Goal: Information Seeking & Learning: Learn about a topic

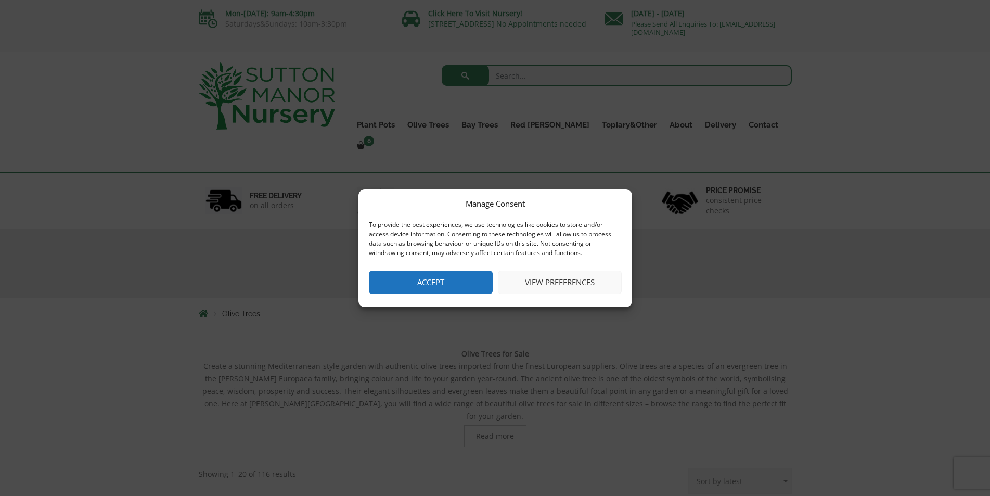
click at [529, 282] on button "View preferences" at bounding box center [560, 282] width 124 height 23
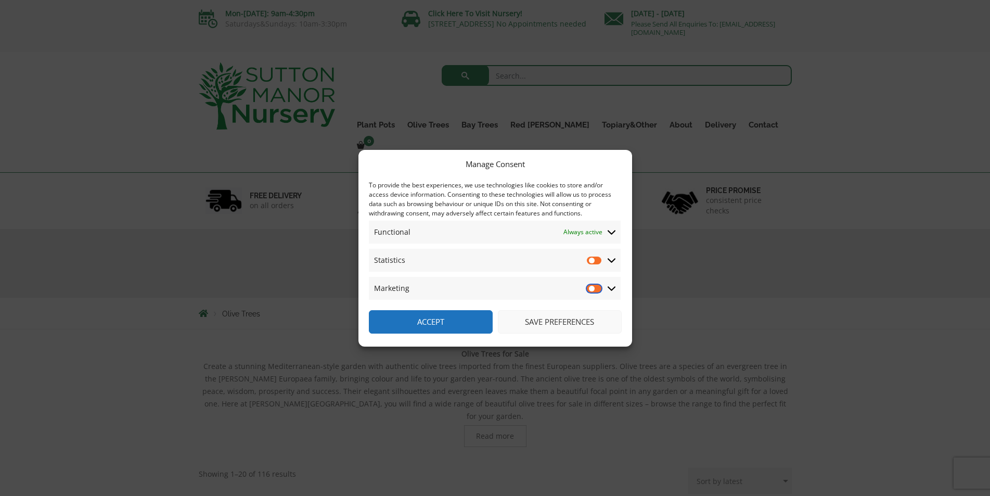
click at [596, 287] on input "Marketing" at bounding box center [595, 288] width 16 height 10
checkbox input "true"
click at [592, 261] on input "Statistics" at bounding box center [595, 260] width 16 height 10
click at [593, 259] on input "Statistics" at bounding box center [595, 260] width 16 height 10
checkbox input "false"
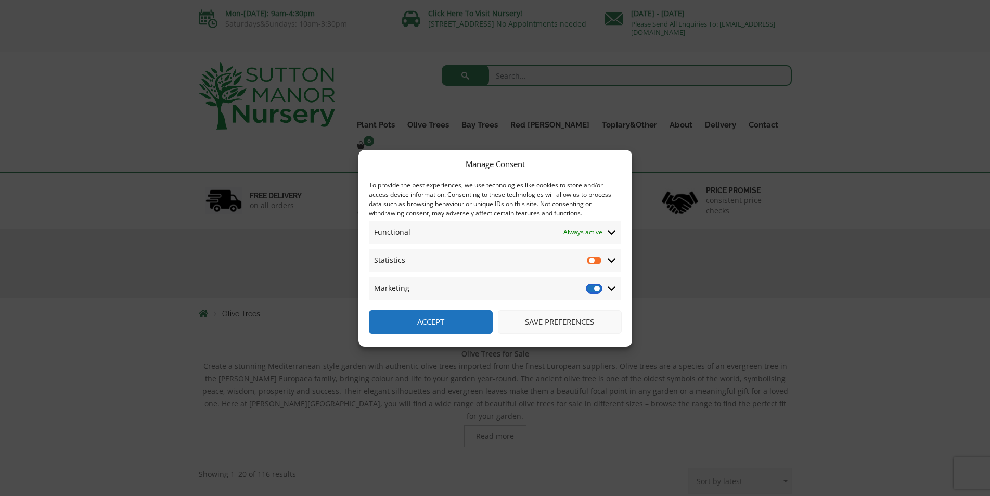
click at [591, 288] on input "Marketing" at bounding box center [595, 288] width 16 height 10
checkbox input "false"
click at [539, 323] on button "Save preferences" at bounding box center [560, 321] width 124 height 23
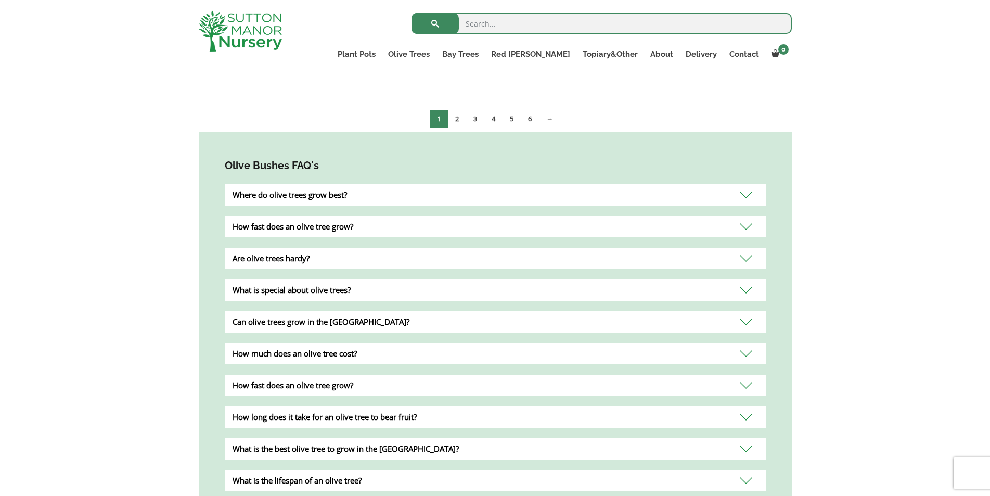
scroll to position [1943, 0]
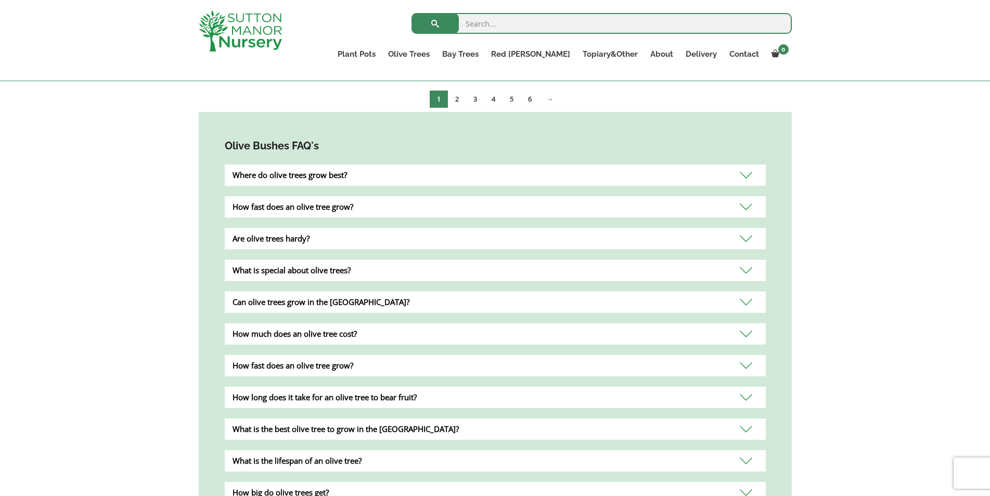
click at [743, 291] on div "Can olive trees grow in the UK?" at bounding box center [495, 301] width 541 height 21
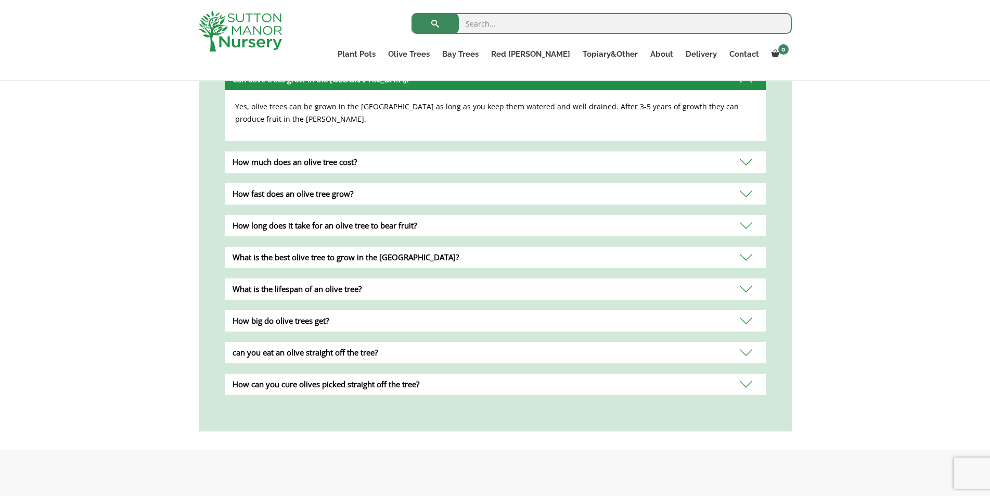
scroll to position [2185, 0]
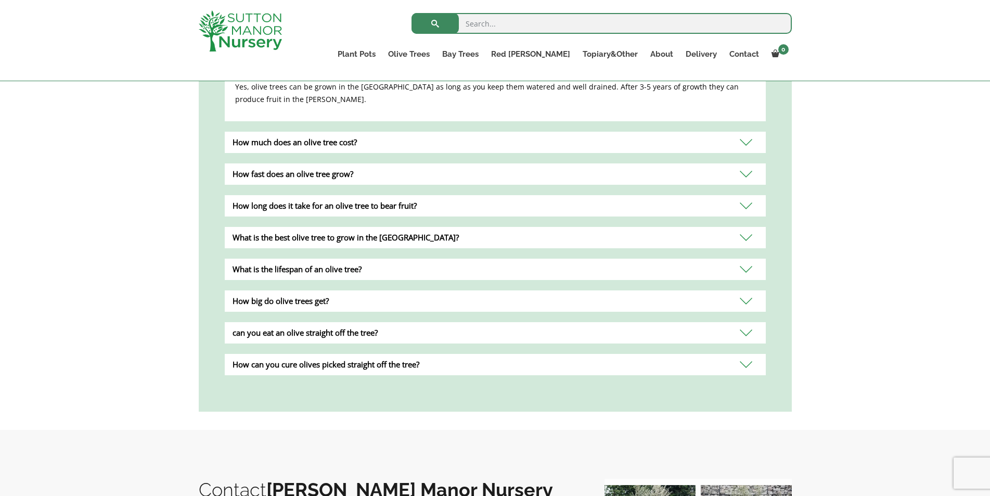
click at [750, 227] on div "What is the best olive tree to grow in the UK?" at bounding box center [495, 237] width 541 height 21
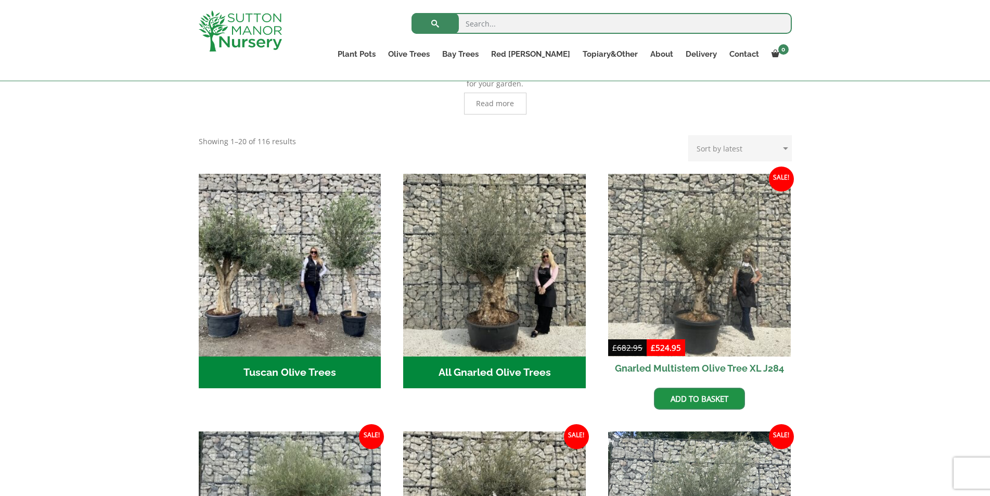
scroll to position [381, 0]
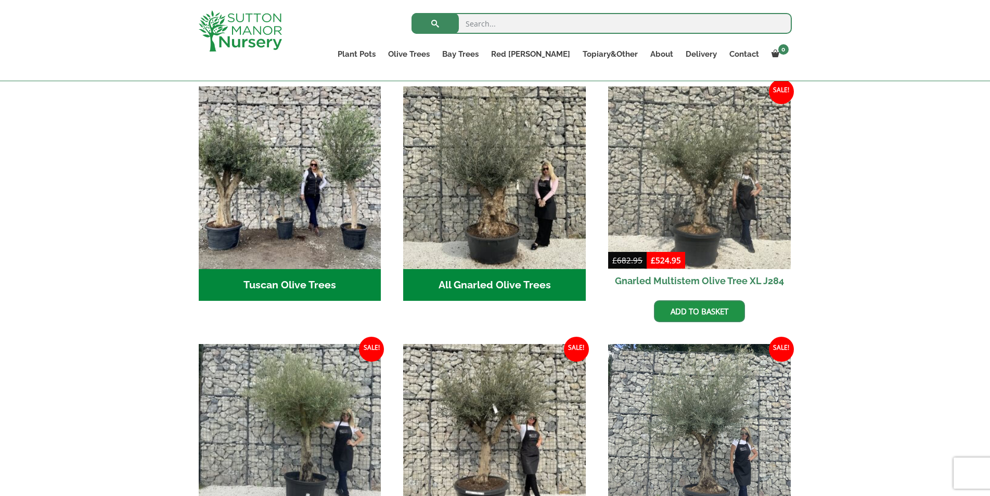
click at [472, 278] on h2 "All Gnarled Olive Trees (215)" at bounding box center [494, 285] width 183 height 32
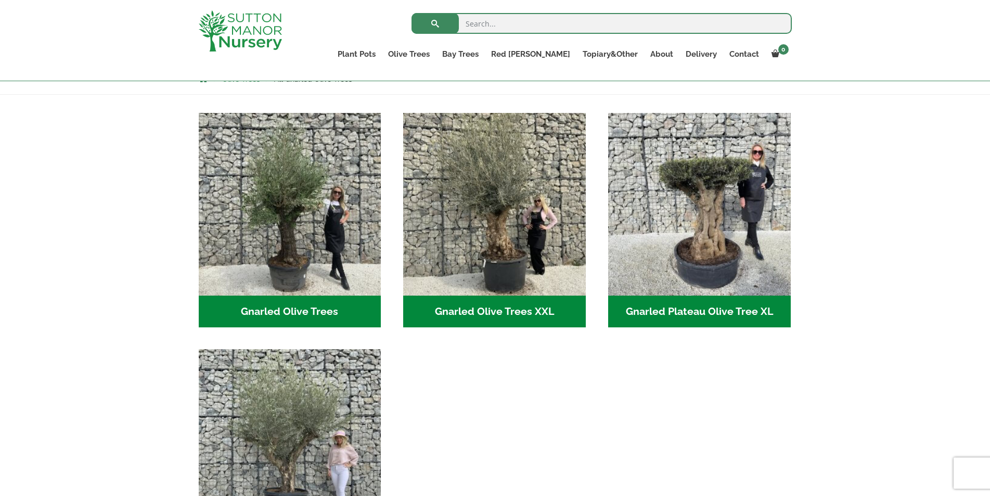
scroll to position [277, 0]
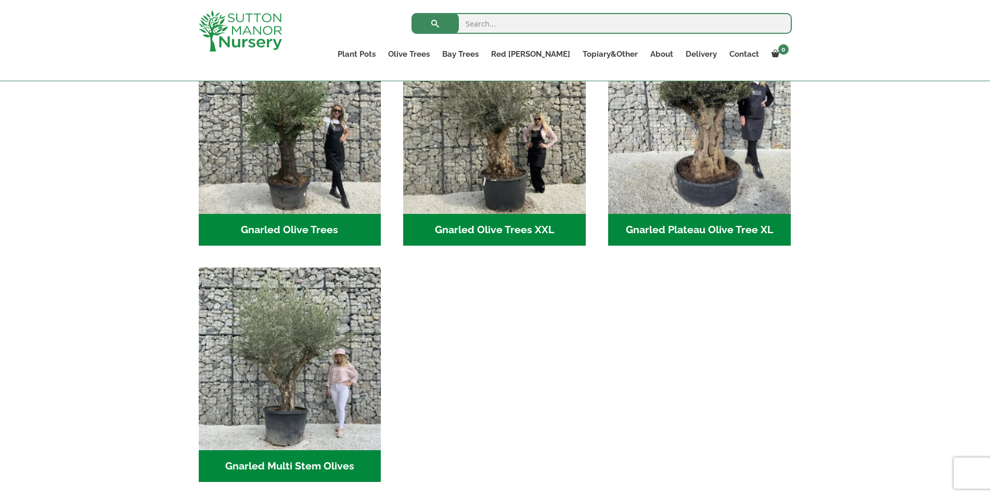
click at [478, 225] on h2 "Gnarled Olive Trees XXL (60)" at bounding box center [494, 230] width 183 height 32
click at [498, 190] on img "Visit product category Gnarled Olive Trees XXL" at bounding box center [494, 122] width 183 height 183
click at [491, 170] on img "Visit product category Gnarled Olive Trees XXL" at bounding box center [494, 122] width 183 height 183
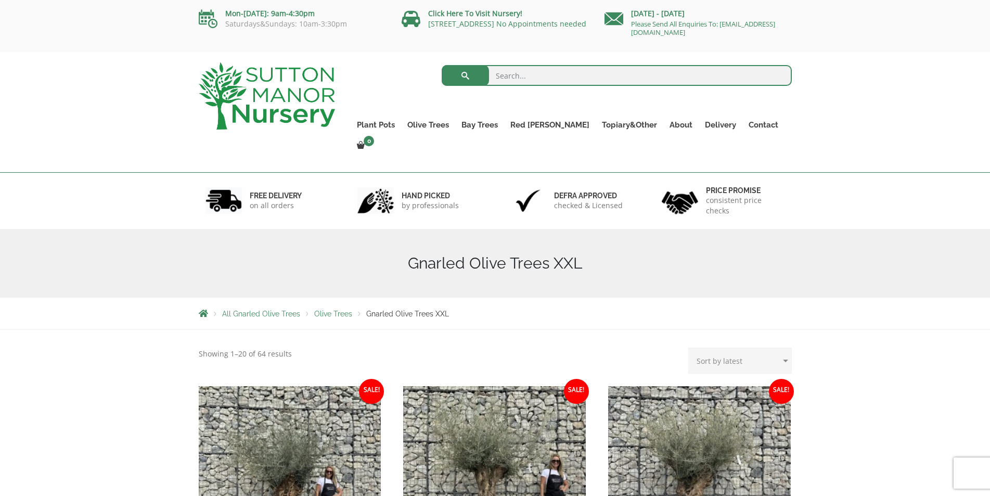
click at [332, 310] on span "Olive Trees" at bounding box center [333, 314] width 38 height 8
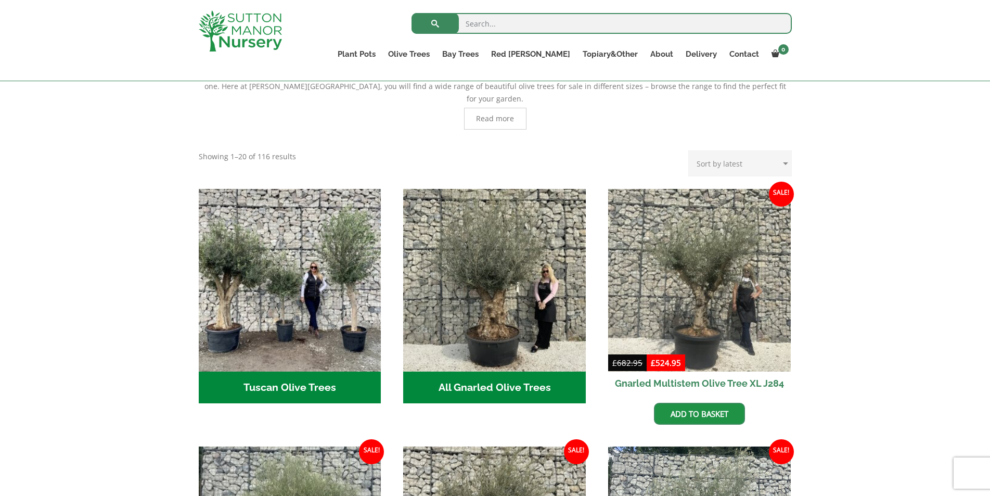
scroll to position [277, 0]
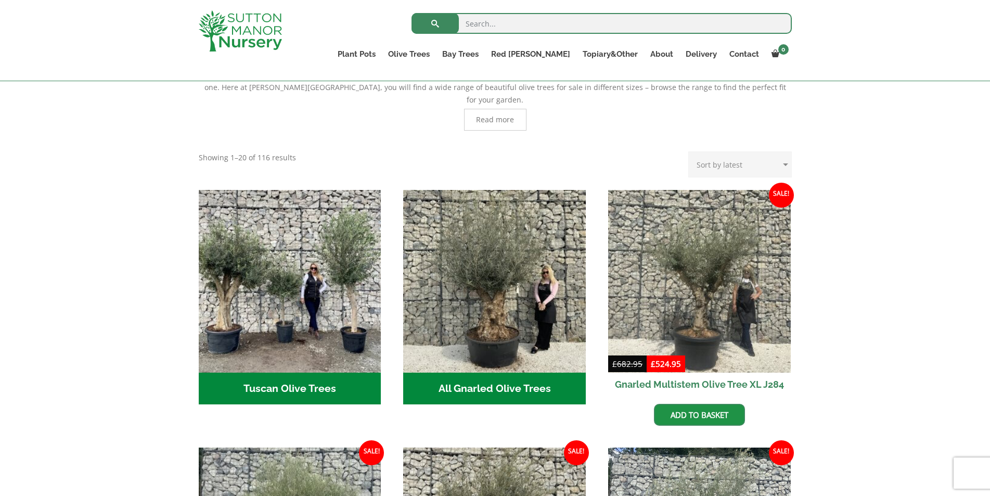
click at [0, 0] on link "Tuscan Olive Trees" at bounding box center [0, 0] width 0 height 0
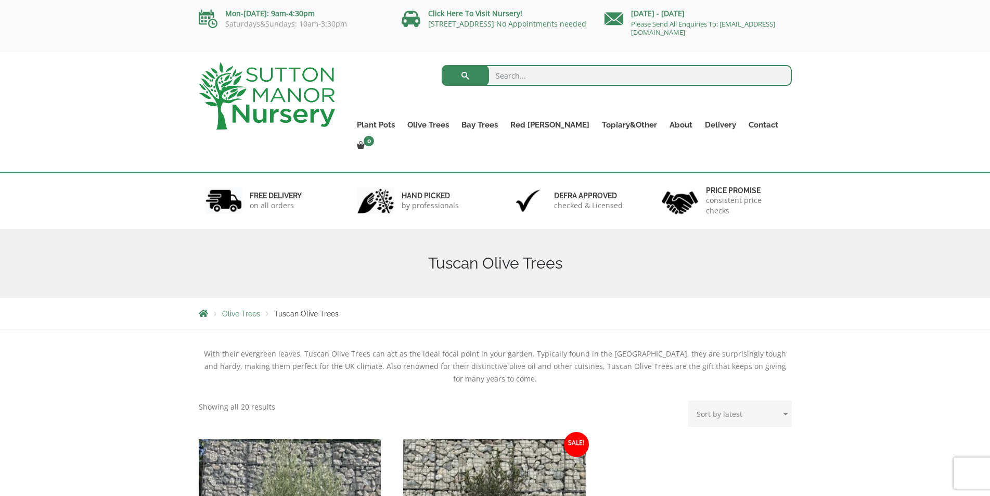
click at [470, 15] on link "Click Here To Visit Nursery!" at bounding box center [475, 13] width 94 height 10
